Goal: Transaction & Acquisition: Download file/media

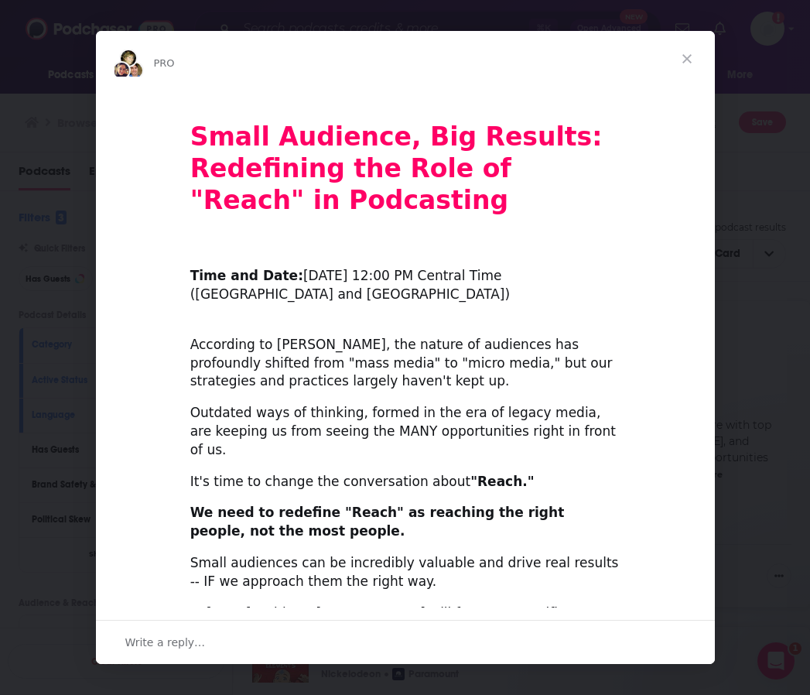
click at [682, 56] on span "Close" at bounding box center [687, 59] width 56 height 56
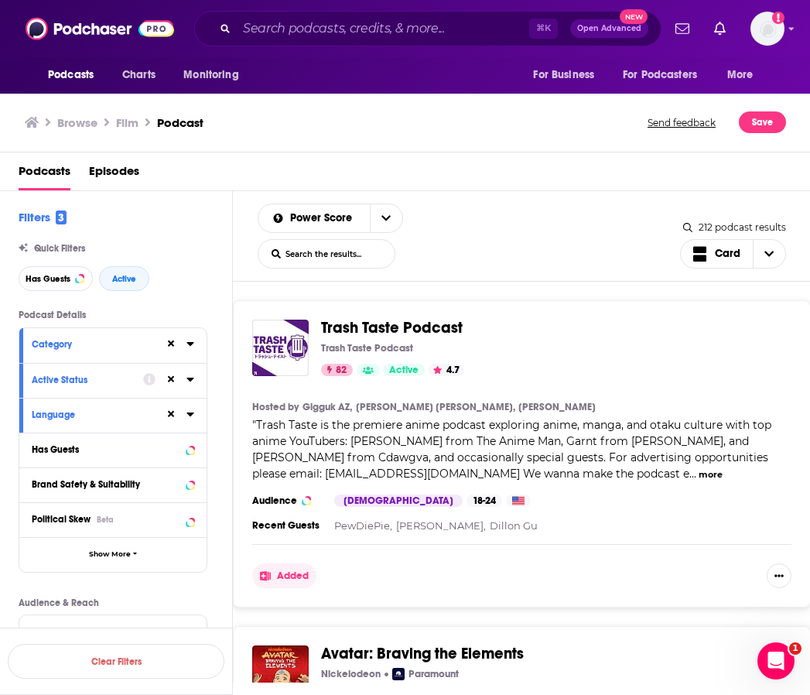
click at [787, 28] on div "Podcasts Charts Monitoring ⌘ K Open Advanced New For Business For Podcasters Mo…" at bounding box center [405, 28] width 810 height 57
click at [788, 32] on icon "Show profile menu" at bounding box center [791, 28] width 6 height 9
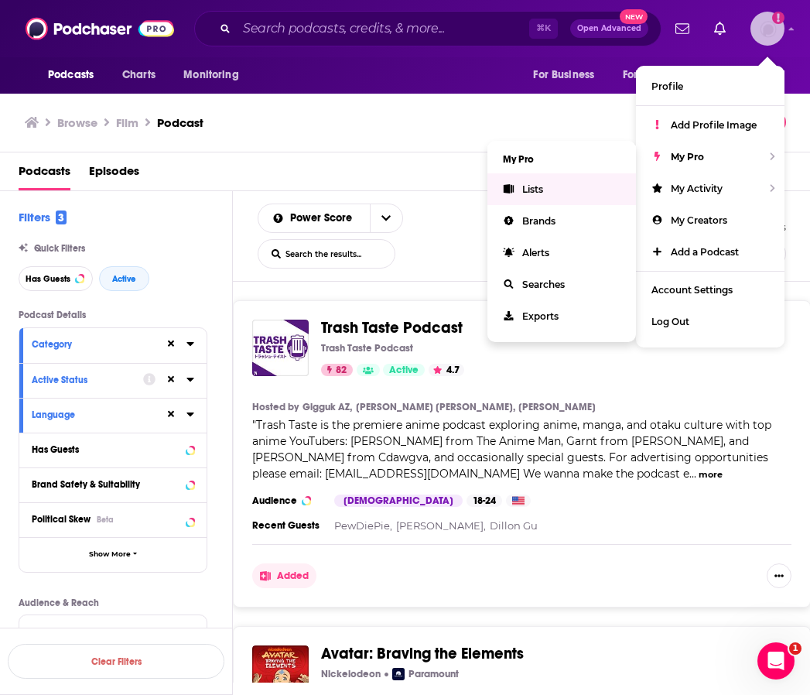
click at [540, 193] on span "Lists" at bounding box center [532, 189] width 21 height 12
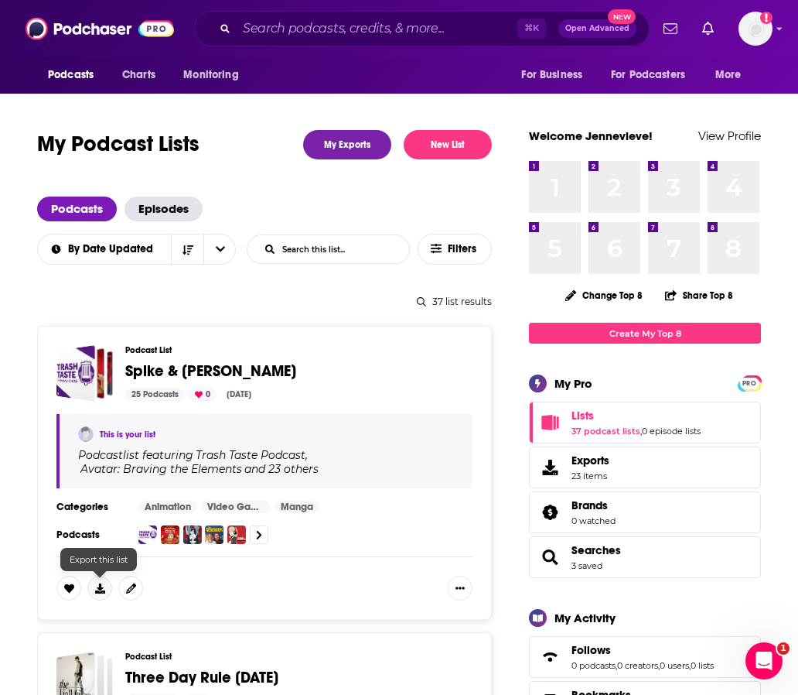
click at [97, 590] on icon at bounding box center [100, 588] width 10 height 10
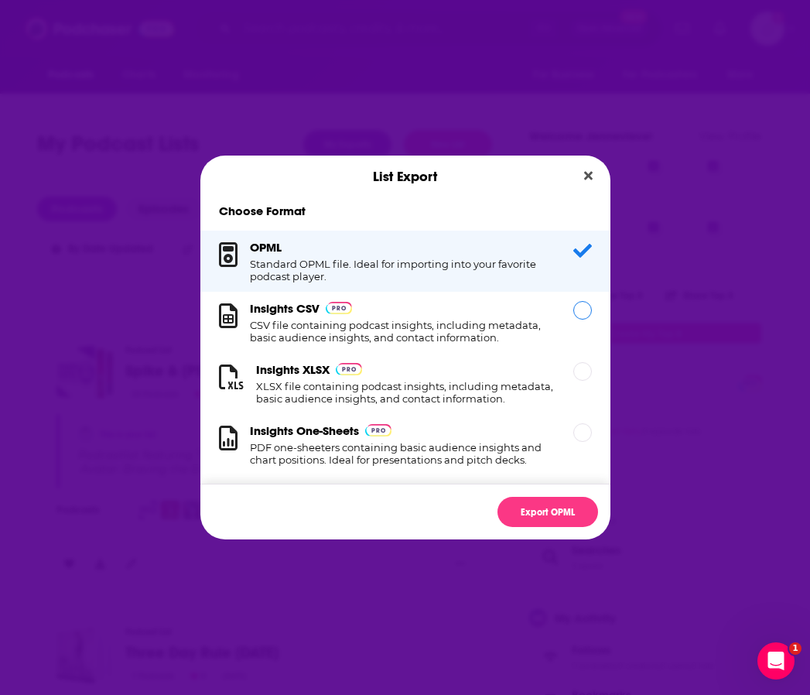
click at [391, 324] on h1 "CSV file containing podcast insights, including metadata, basic audience insigh…" at bounding box center [402, 331] width 305 height 25
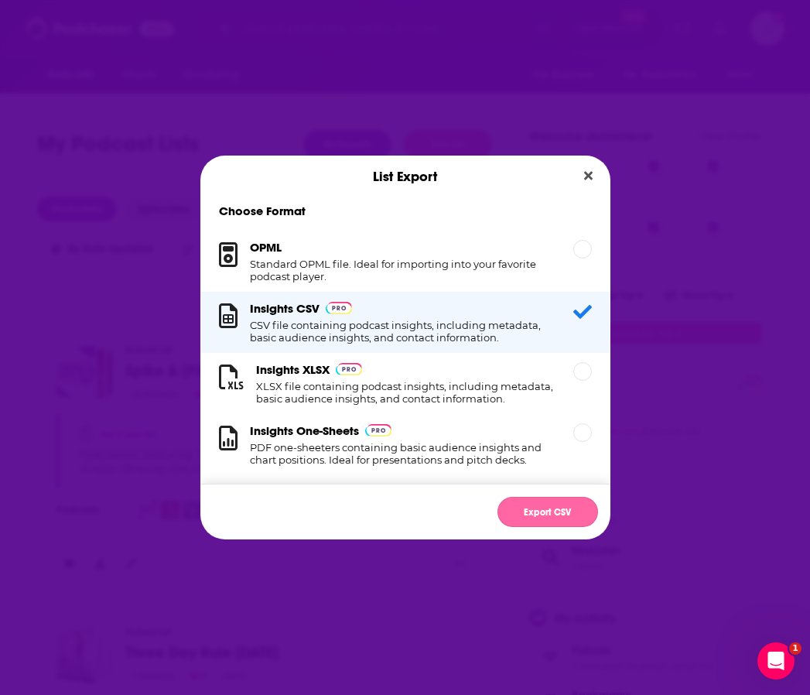
click at [569, 508] on button "Export CSV" at bounding box center [547, 512] width 101 height 30
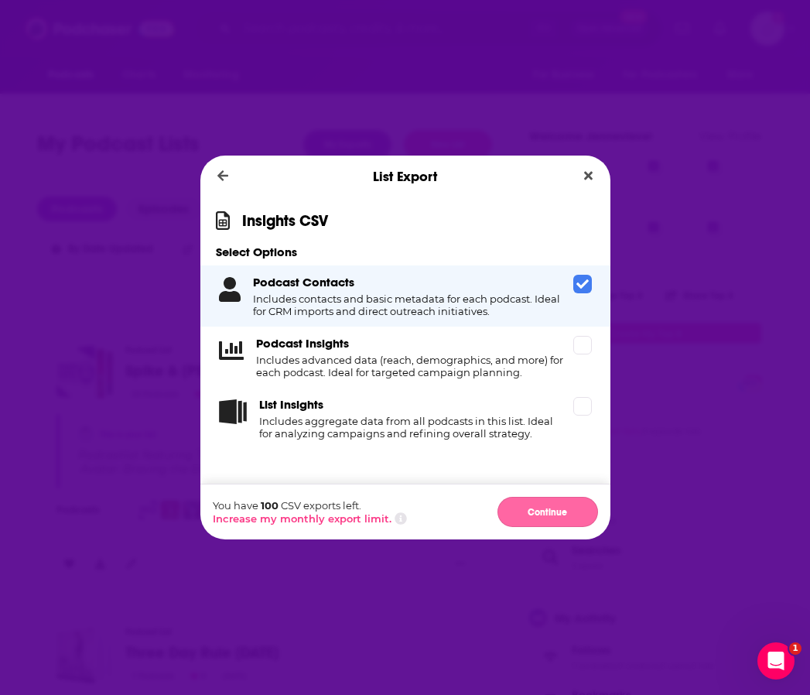
click at [569, 511] on button "Continue" at bounding box center [547, 512] width 101 height 30
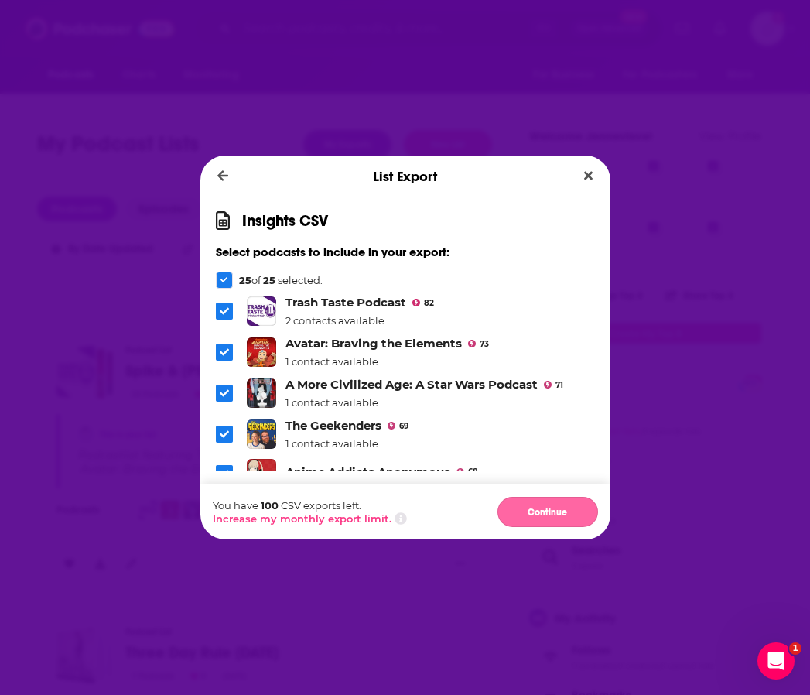
click at [569, 511] on button "Continue" at bounding box center [547, 512] width 101 height 30
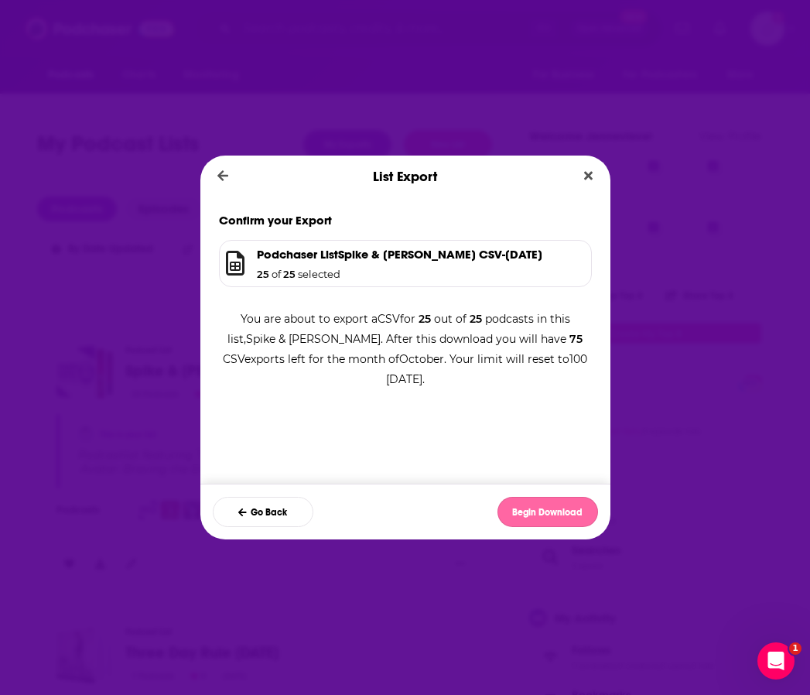
click at [561, 512] on button "Begin Download" at bounding box center [547, 512] width 101 height 30
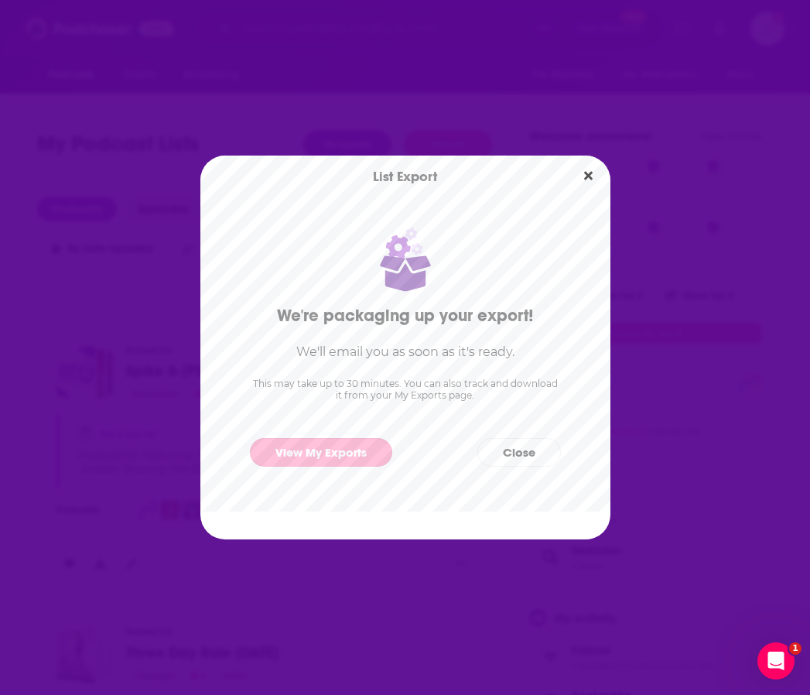
click at [357, 455] on link "View My Exports" at bounding box center [321, 452] width 142 height 29
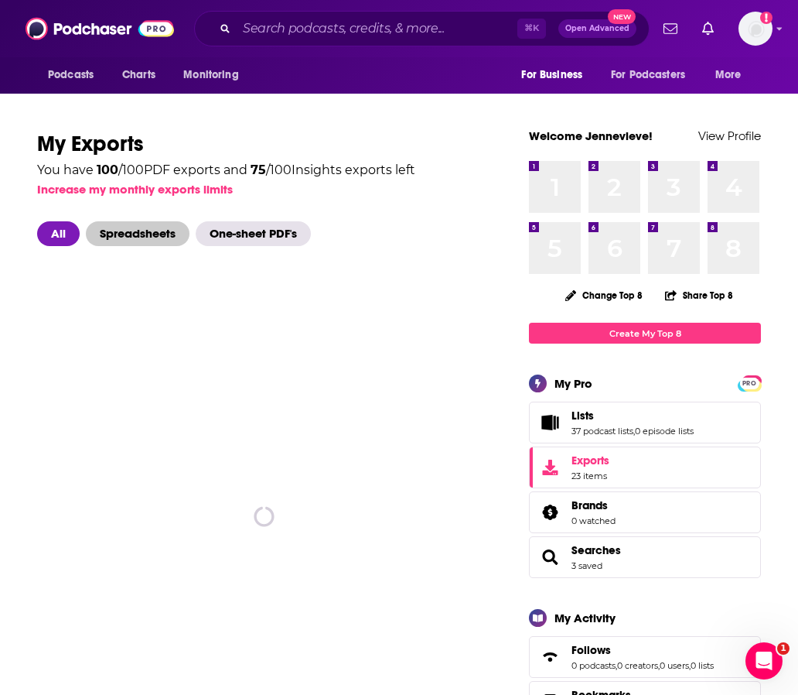
click at [154, 235] on span "Spreadsheets" at bounding box center [138, 233] width 104 height 25
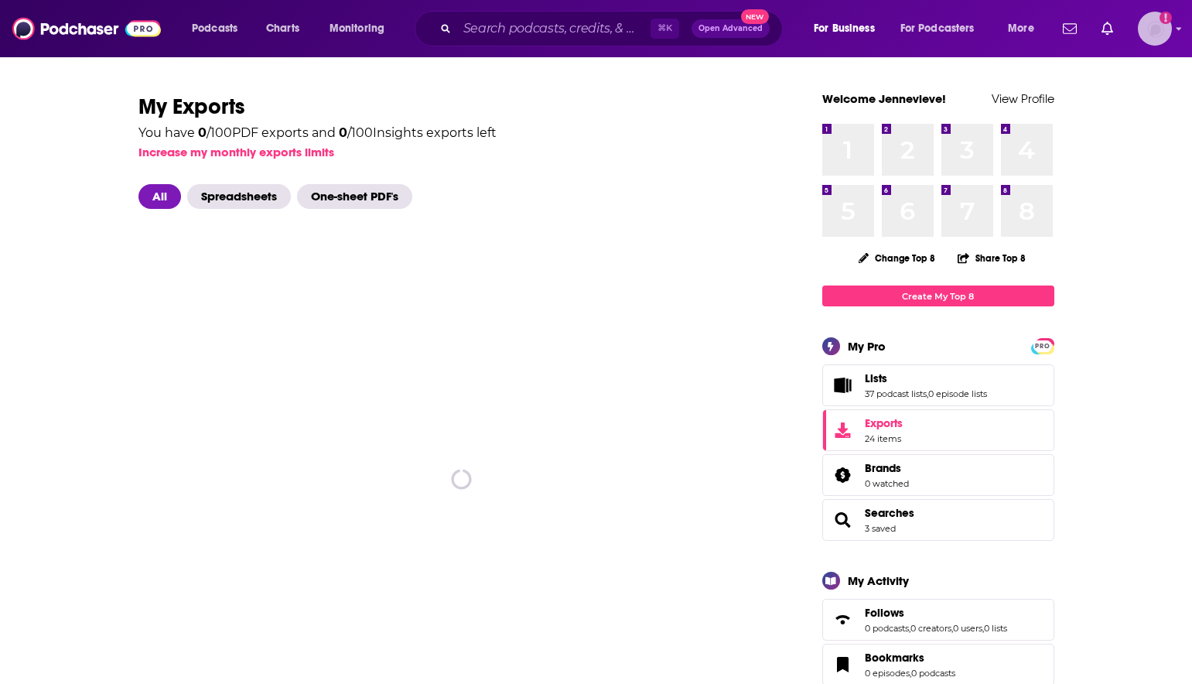
click at [1170, 28] on img "Logged in as jennevievef" at bounding box center [1155, 29] width 34 height 34
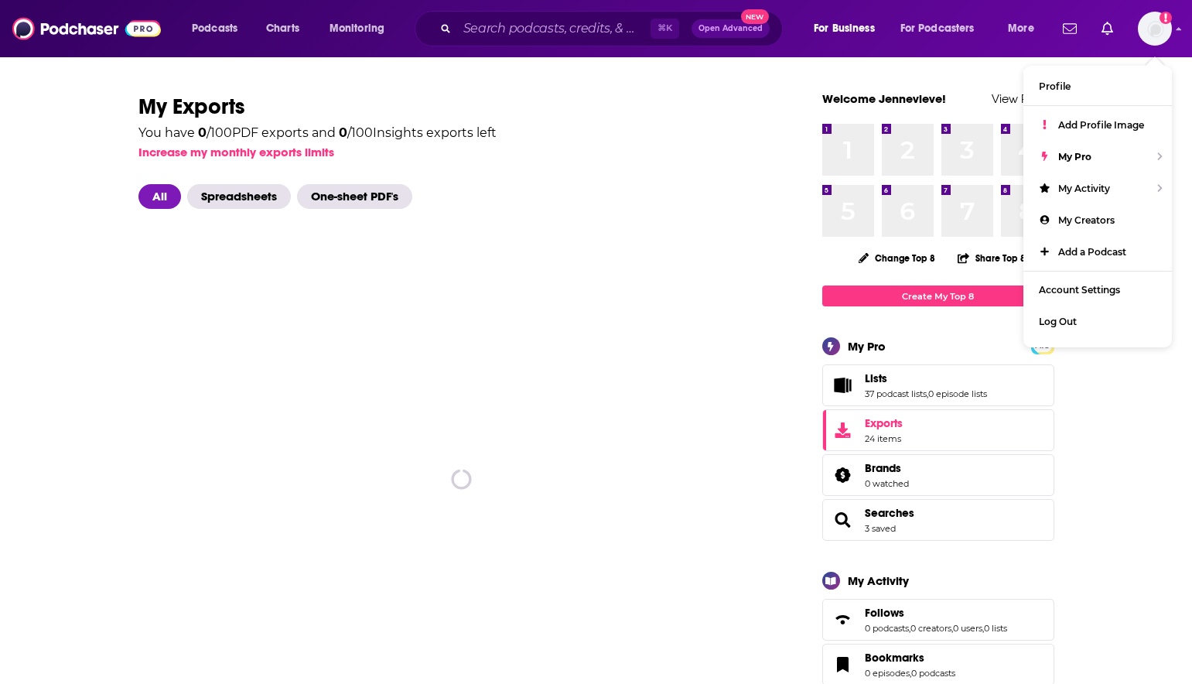
drag, startPoint x: 409, startPoint y: 349, endPoint x: 381, endPoint y: 328, distance: 34.8
click at [409, 349] on div "spinner" at bounding box center [461, 480] width 647 height 542
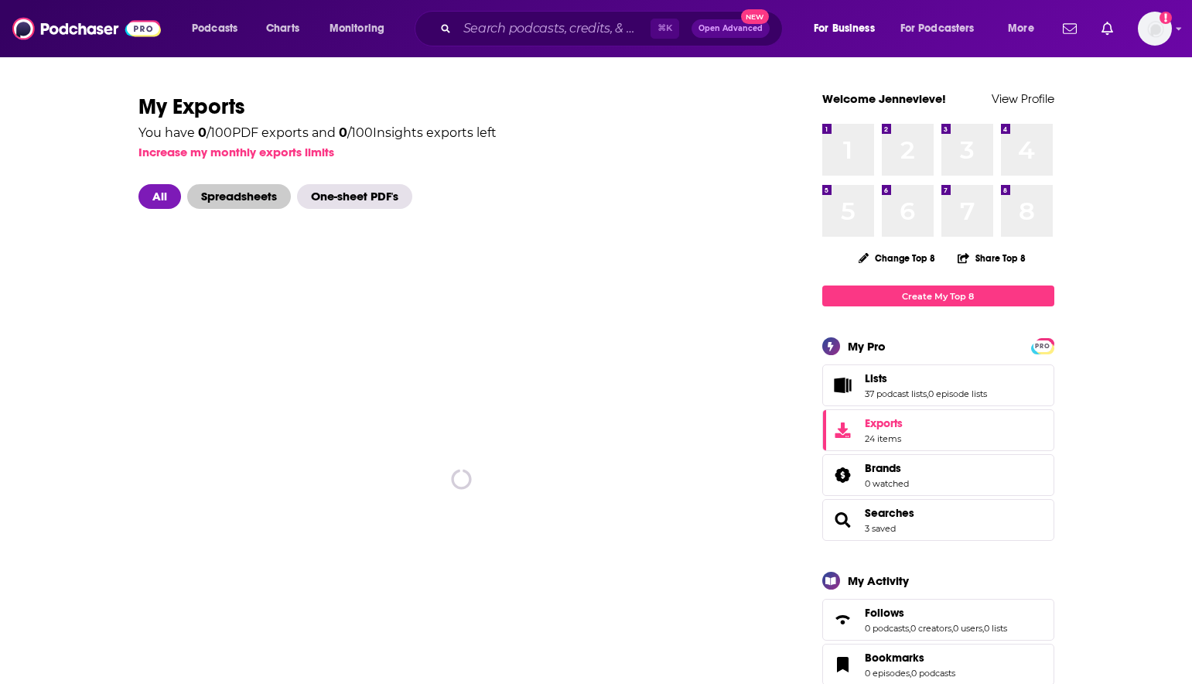
click at [247, 199] on span "Spreadsheets" at bounding box center [239, 196] width 104 height 25
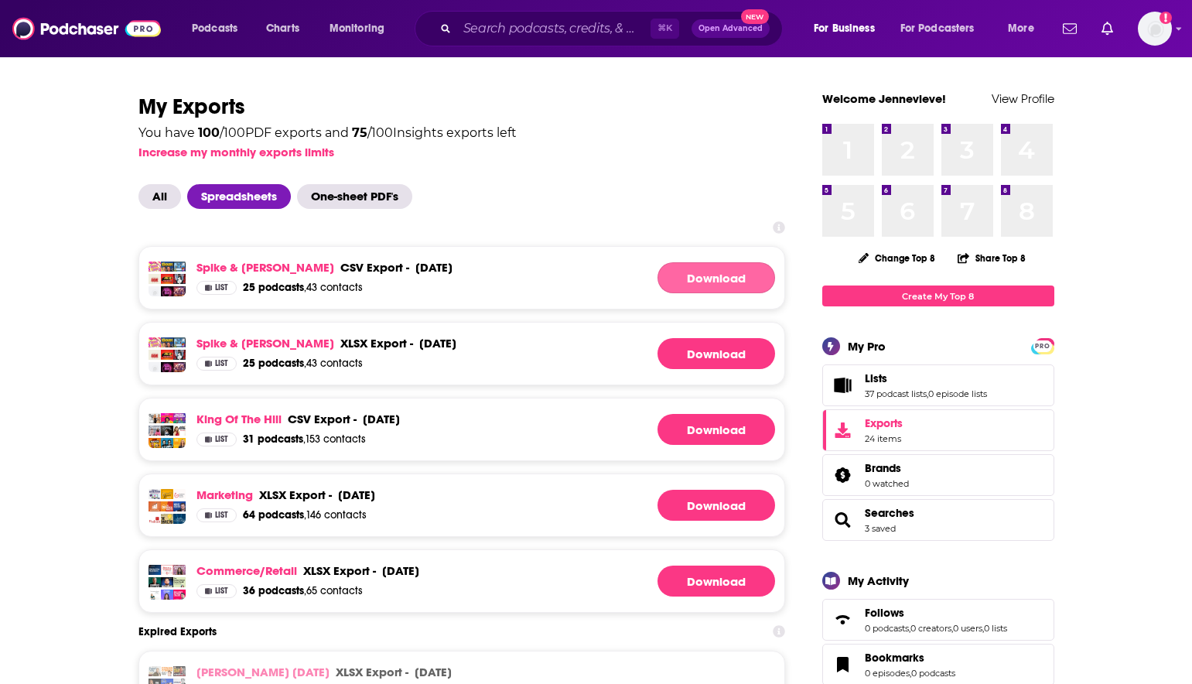
click at [726, 272] on link "Download" at bounding box center [717, 277] width 118 height 31
